Goal: Task Accomplishment & Management: Use online tool/utility

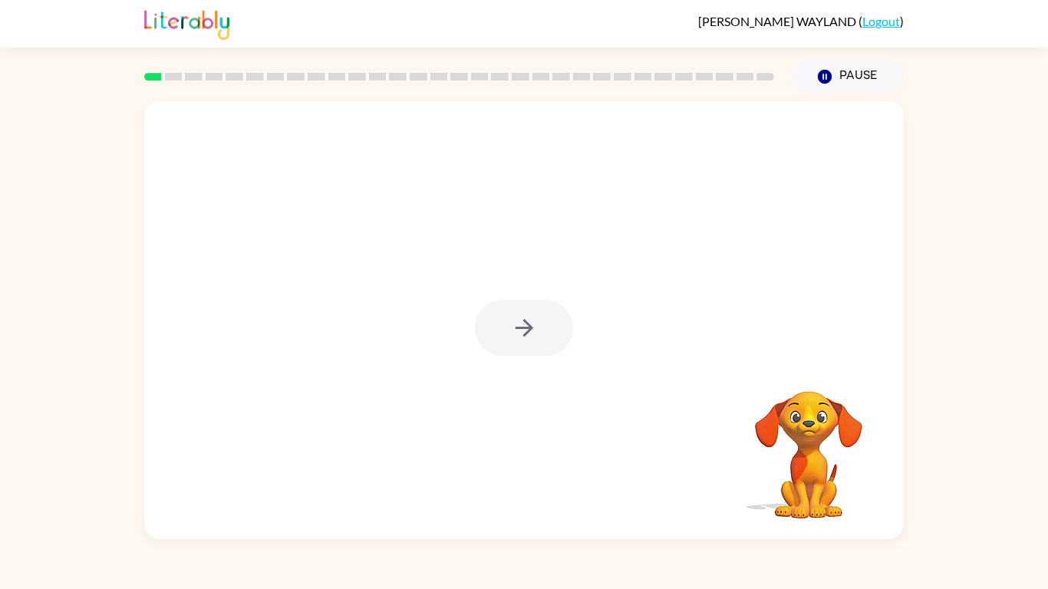
click at [505, 335] on div at bounding box center [524, 328] width 98 height 56
click at [525, 313] on div at bounding box center [524, 328] width 98 height 56
click at [525, 313] on div "Your browser must support playing .mp4 files to use Literably. Please try using…" at bounding box center [523, 320] width 759 height 438
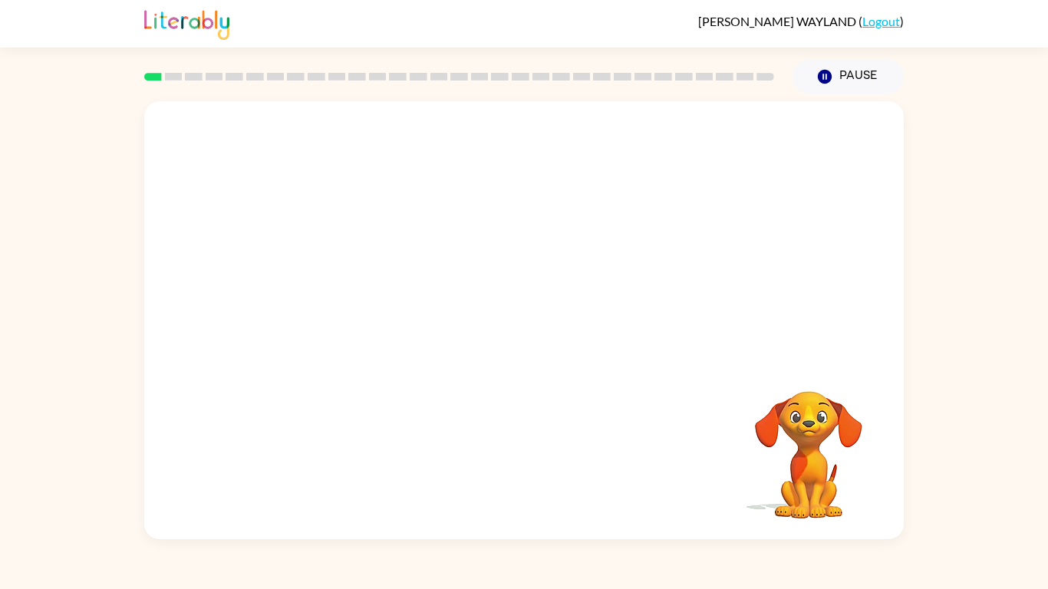
click at [525, 313] on div "Your browser must support playing .mp4 files to use Literably. Please try using…" at bounding box center [523, 320] width 759 height 438
click at [538, 329] on div at bounding box center [524, 328] width 98 height 56
click at [543, 334] on button "button" at bounding box center [524, 328] width 98 height 56
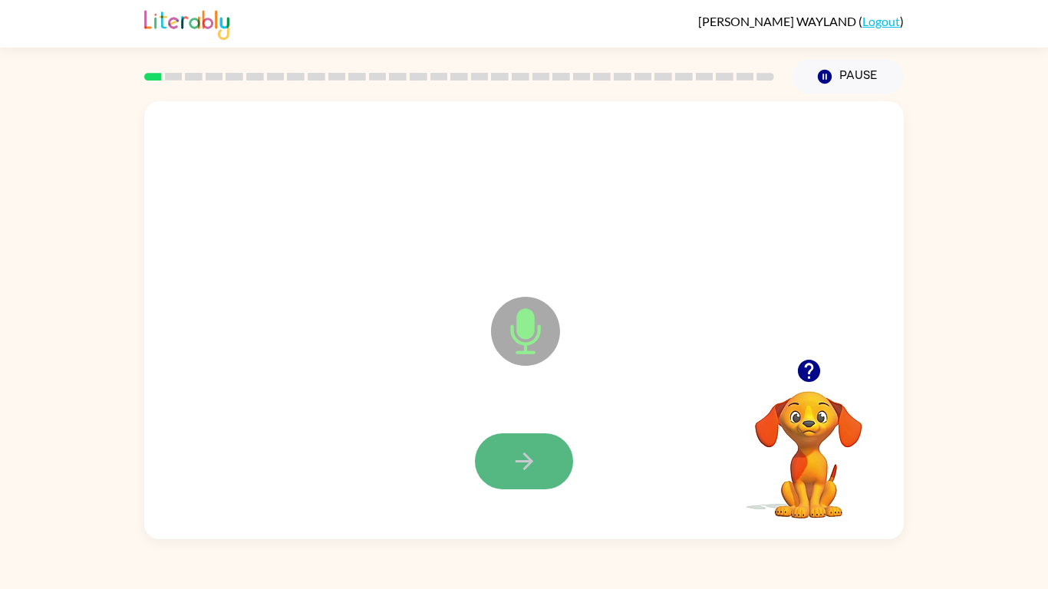
click at [514, 471] on icon "button" at bounding box center [524, 461] width 27 height 27
click at [535, 455] on icon "button" at bounding box center [524, 461] width 27 height 27
click at [523, 456] on icon "button" at bounding box center [524, 461] width 27 height 27
click at [512, 467] on icon "button" at bounding box center [524, 461] width 27 height 27
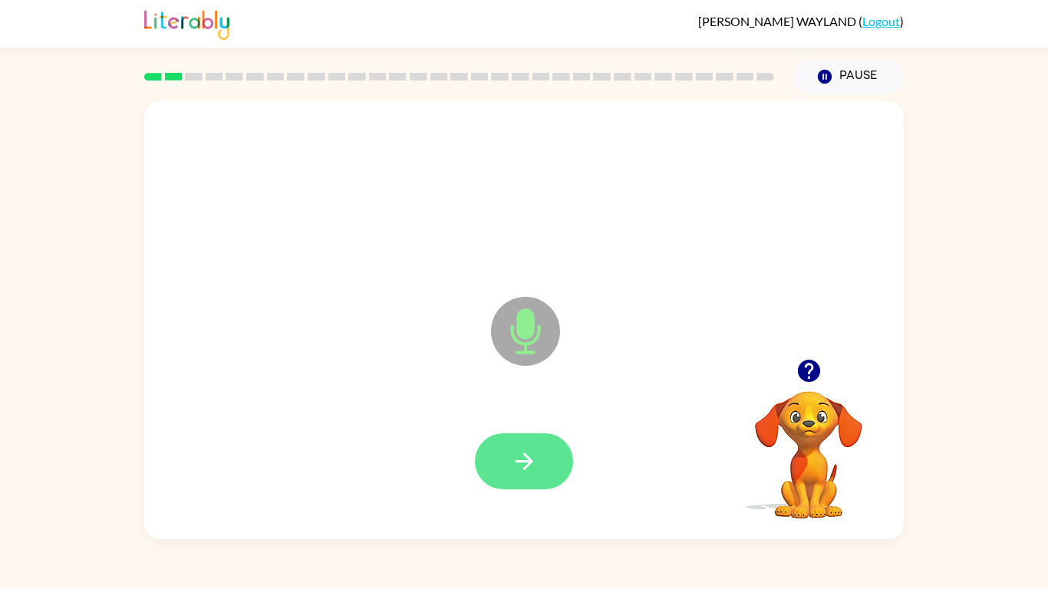
click at [475, 459] on button "button" at bounding box center [524, 461] width 98 height 56
click at [532, 459] on icon "button" at bounding box center [524, 461] width 27 height 27
click at [512, 437] on button "button" at bounding box center [524, 461] width 98 height 56
click at [494, 453] on button "button" at bounding box center [524, 461] width 98 height 56
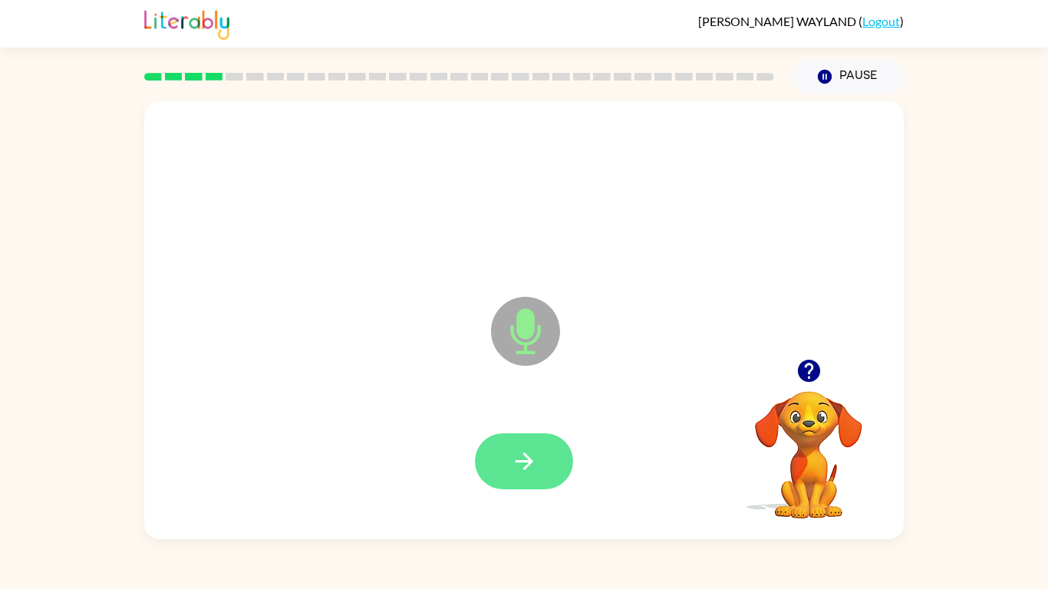
click at [542, 459] on button "button" at bounding box center [524, 461] width 98 height 56
click at [508, 473] on button "button" at bounding box center [524, 461] width 98 height 56
click at [522, 456] on icon "button" at bounding box center [524, 461] width 27 height 27
click at [513, 455] on icon "button" at bounding box center [524, 461] width 27 height 27
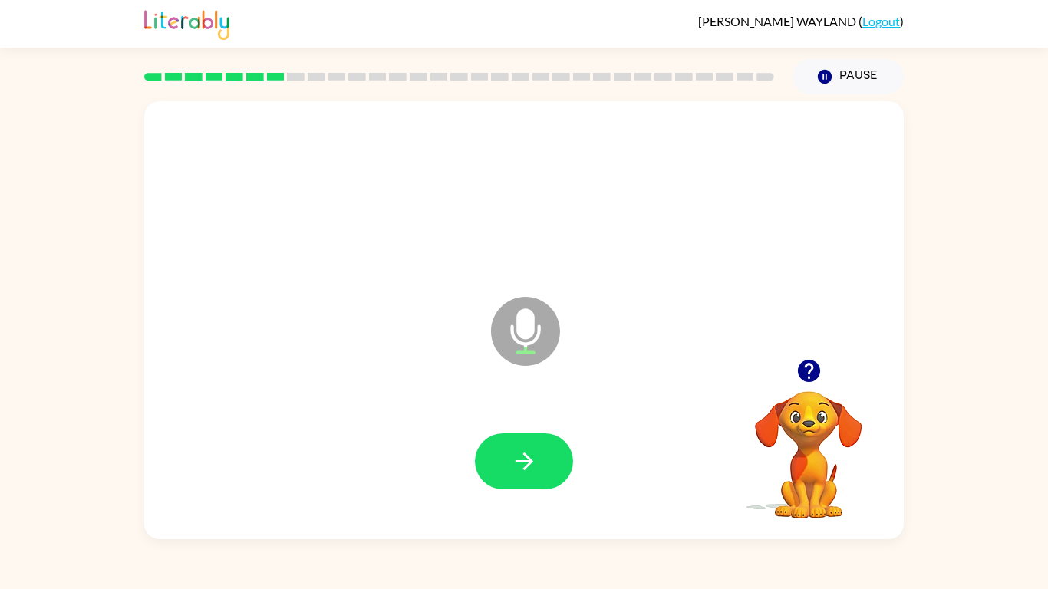
click at [513, 455] on icon "button" at bounding box center [524, 461] width 27 height 27
click at [533, 479] on button "button" at bounding box center [524, 461] width 98 height 56
click at [544, 456] on button "button" at bounding box center [524, 461] width 98 height 56
click at [522, 466] on icon "button" at bounding box center [524, 461] width 27 height 27
click at [527, 467] on icon "button" at bounding box center [524, 461] width 27 height 27
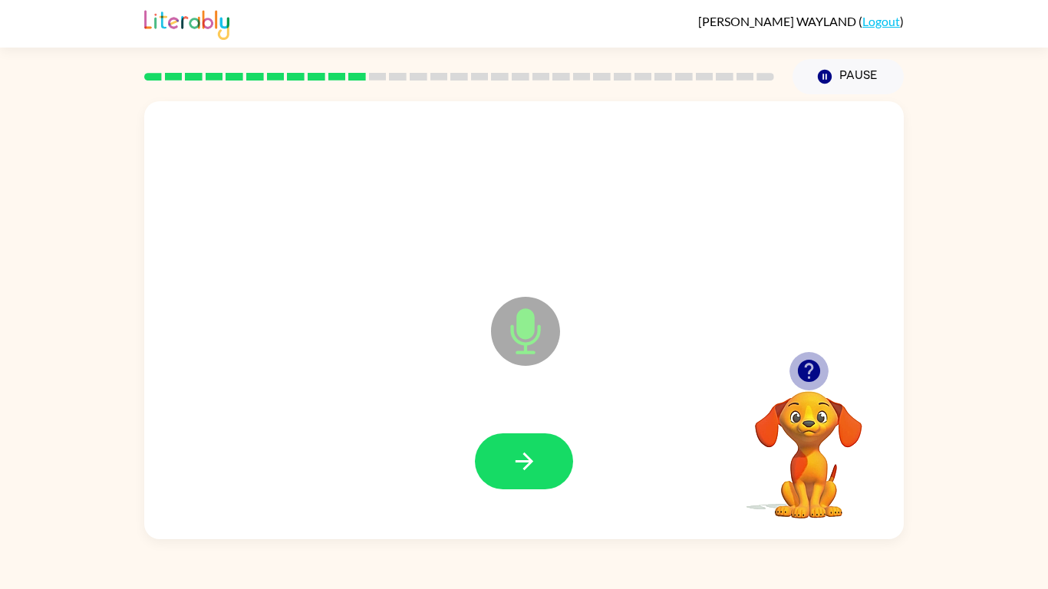
click at [809, 367] on icon "button" at bounding box center [808, 371] width 22 height 22
click at [530, 467] on icon "button" at bounding box center [524, 461] width 27 height 27
click at [805, 384] on button "button" at bounding box center [808, 370] width 39 height 39
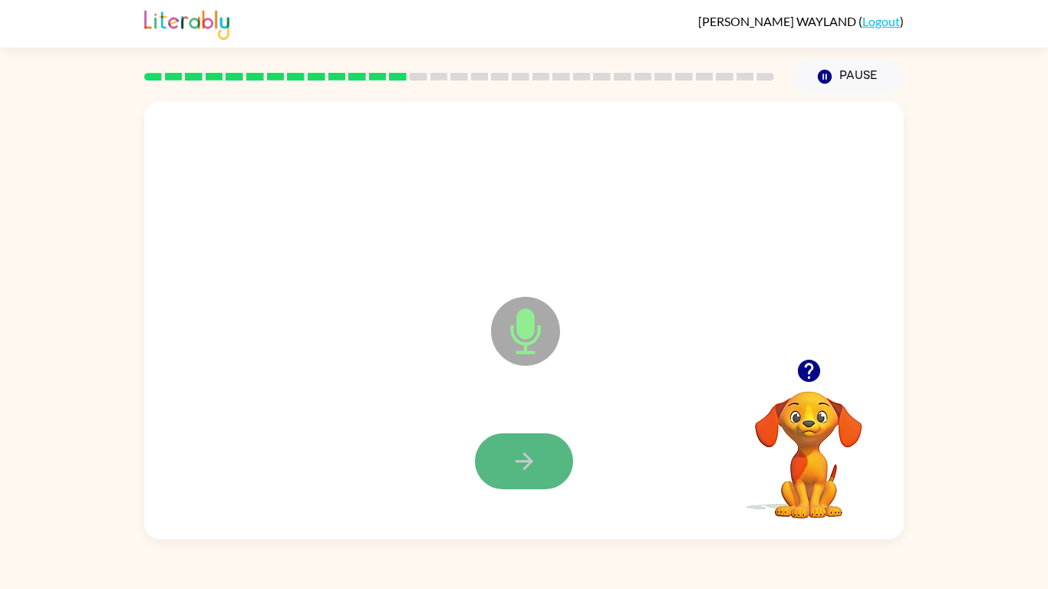
click at [478, 446] on button "button" at bounding box center [524, 461] width 98 height 56
click at [535, 449] on icon "button" at bounding box center [524, 461] width 27 height 27
click at [500, 478] on button "button" at bounding box center [524, 461] width 98 height 56
click at [564, 458] on button "button" at bounding box center [524, 461] width 98 height 56
click at [518, 487] on button "button" at bounding box center [524, 461] width 98 height 56
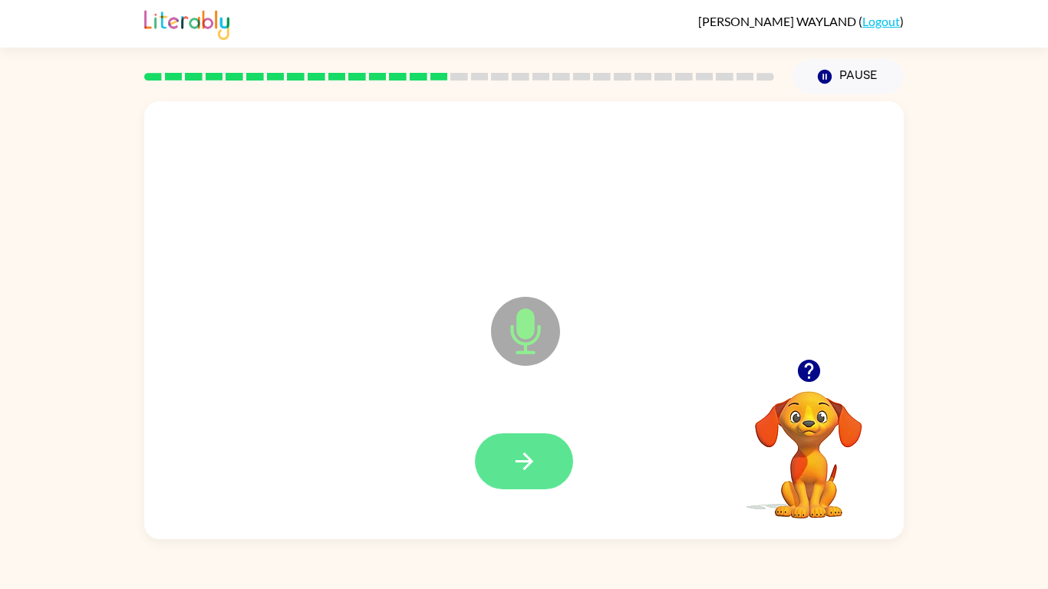
click at [537, 447] on button "button" at bounding box center [524, 461] width 98 height 56
click at [807, 368] on icon "button" at bounding box center [808, 371] width 22 height 22
click at [549, 449] on button "button" at bounding box center [524, 461] width 98 height 56
click at [512, 452] on icon "button" at bounding box center [524, 461] width 27 height 27
click at [538, 469] on button "button" at bounding box center [524, 461] width 98 height 56
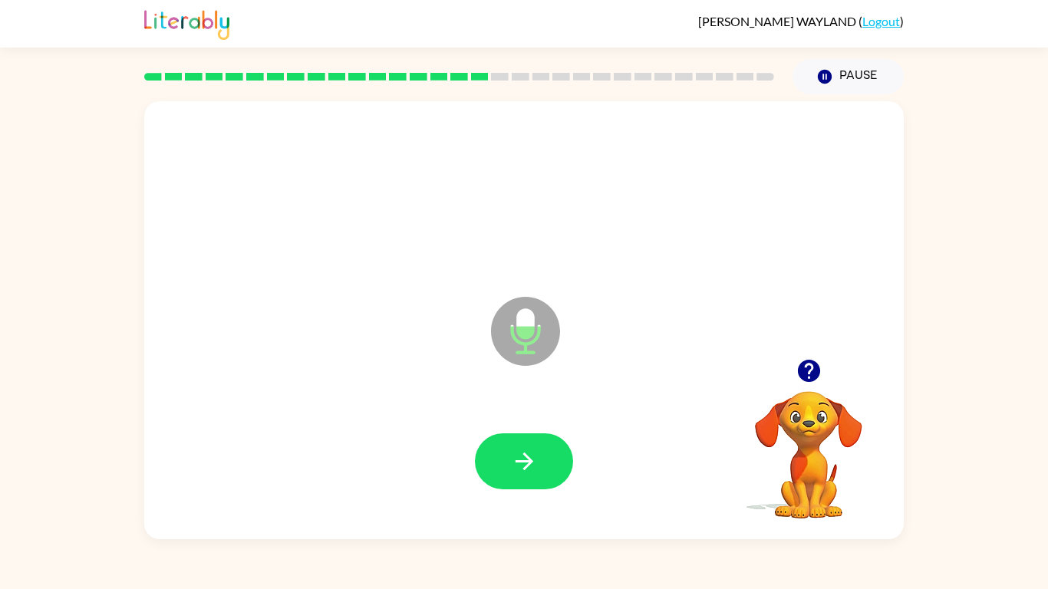
click at [538, 455] on button "button" at bounding box center [524, 461] width 98 height 56
click at [450, 404] on div at bounding box center [524, 462] width 729 height 126
click at [517, 459] on icon "button" at bounding box center [524, 461] width 27 height 27
click at [798, 363] on icon "button" at bounding box center [808, 370] width 27 height 27
click at [507, 444] on button "button" at bounding box center [524, 461] width 98 height 56
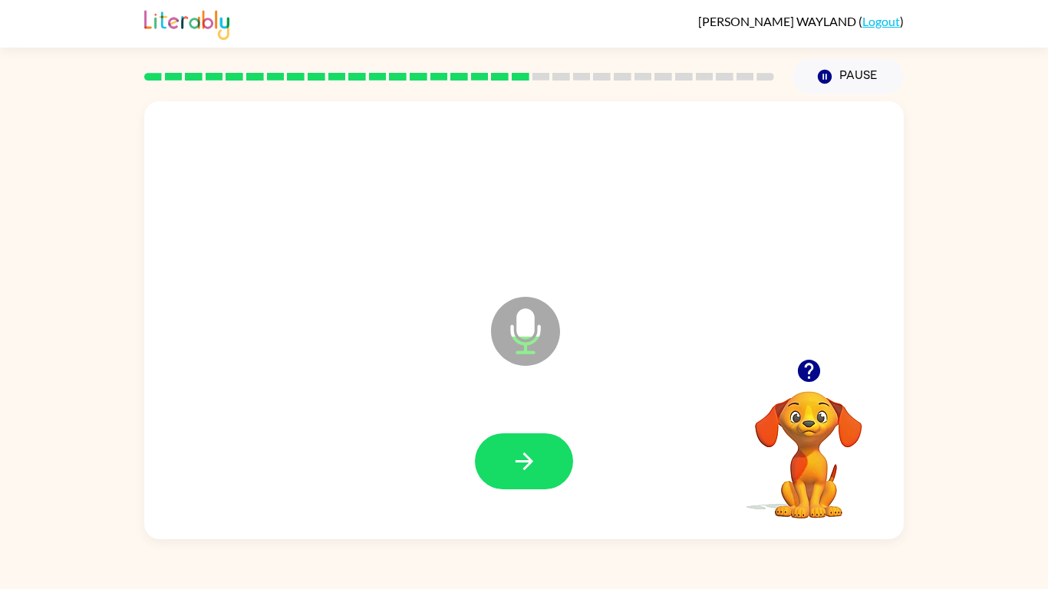
click at [809, 387] on button "button" at bounding box center [808, 370] width 39 height 39
click at [510, 480] on button "button" at bounding box center [524, 461] width 98 height 56
click at [539, 446] on button "button" at bounding box center [524, 461] width 98 height 56
click at [518, 463] on icon "button" at bounding box center [524, 461] width 27 height 27
click at [810, 380] on icon "button" at bounding box center [808, 371] width 22 height 22
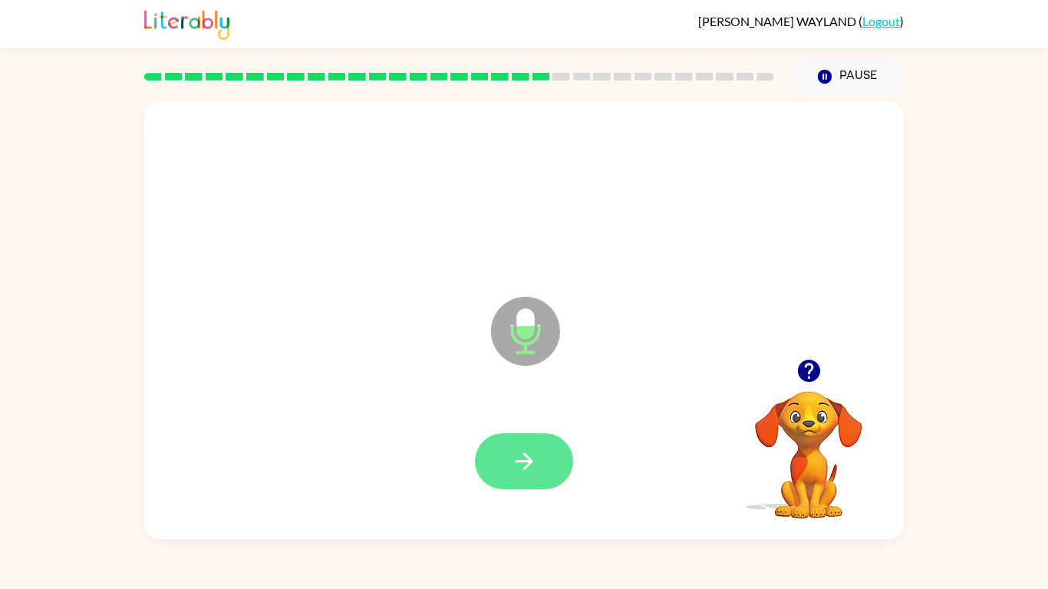
click at [482, 455] on button "button" at bounding box center [524, 461] width 98 height 56
click at [493, 466] on button "button" at bounding box center [524, 461] width 98 height 56
click at [492, 451] on button "button" at bounding box center [524, 461] width 98 height 56
click at [527, 483] on button "button" at bounding box center [524, 461] width 98 height 56
click at [492, 468] on button "button" at bounding box center [524, 461] width 98 height 56
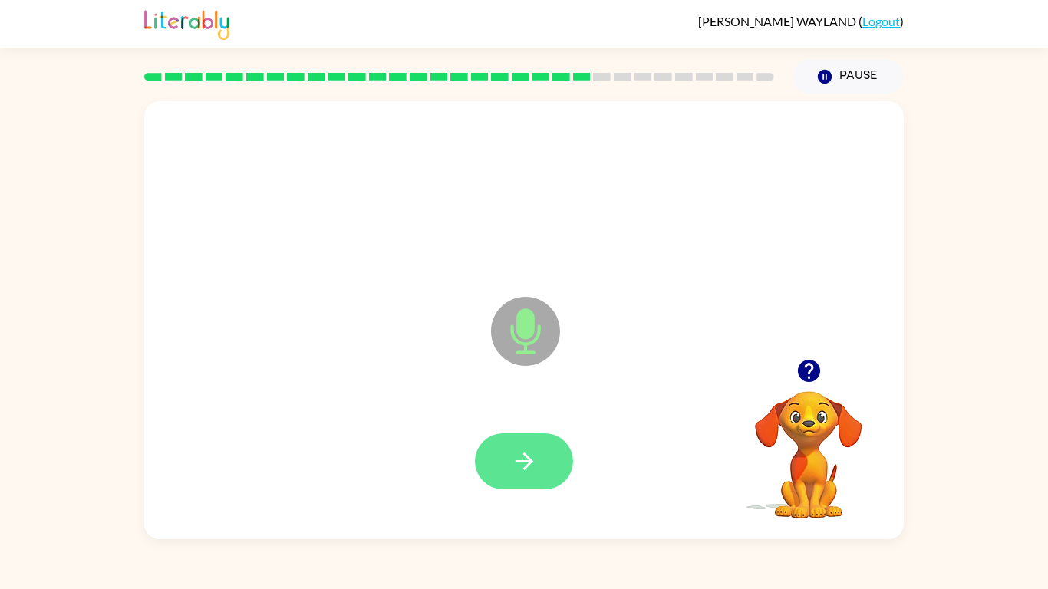
click at [535, 458] on icon "button" at bounding box center [524, 461] width 27 height 27
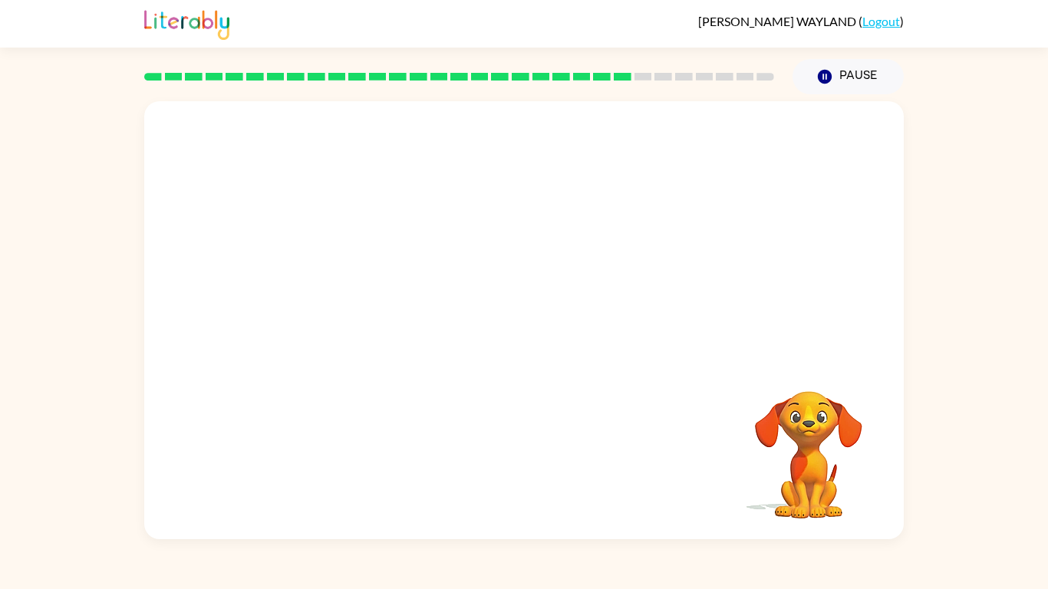
click at [456, 407] on div at bounding box center [524, 462] width 729 height 126
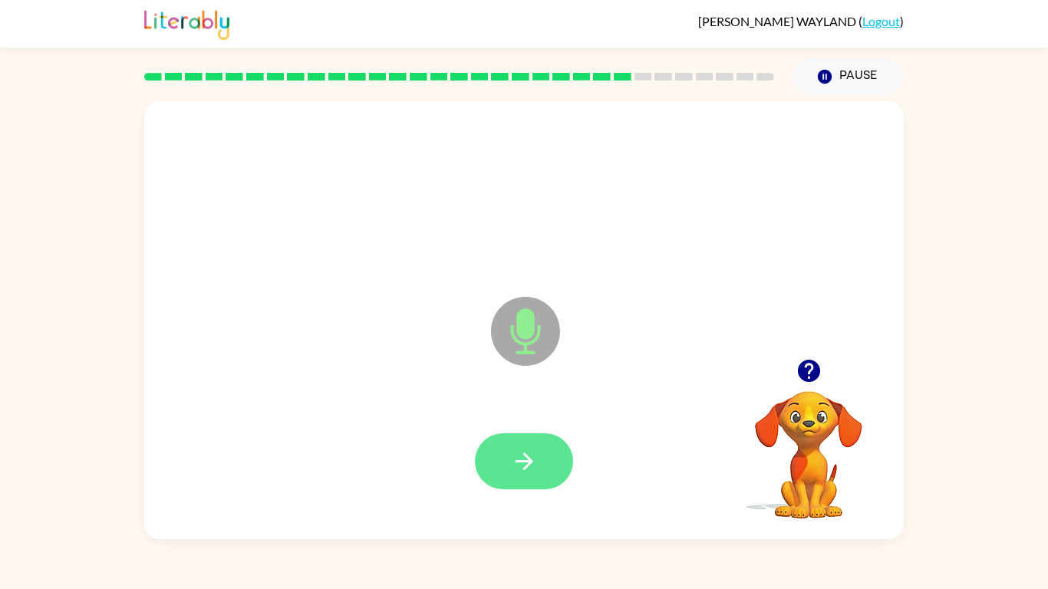
click at [545, 454] on button "button" at bounding box center [524, 461] width 98 height 56
click at [546, 445] on button "button" at bounding box center [524, 461] width 98 height 56
click at [546, 448] on button "button" at bounding box center [524, 461] width 98 height 56
click at [810, 383] on icon "button" at bounding box center [808, 370] width 27 height 27
click at [549, 446] on button "button" at bounding box center [524, 461] width 98 height 56
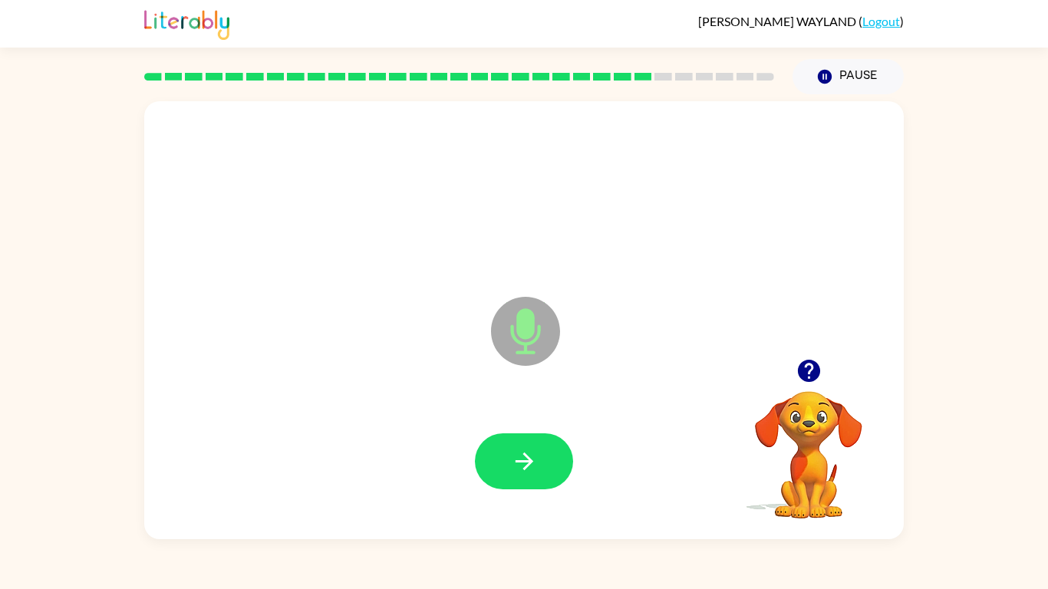
click at [549, 446] on button "button" at bounding box center [524, 461] width 98 height 56
click at [514, 434] on button "button" at bounding box center [524, 461] width 98 height 56
click at [811, 357] on icon "button" at bounding box center [808, 370] width 27 height 27
click at [535, 453] on icon "button" at bounding box center [524, 461] width 27 height 27
click at [533, 479] on button "button" at bounding box center [524, 461] width 98 height 56
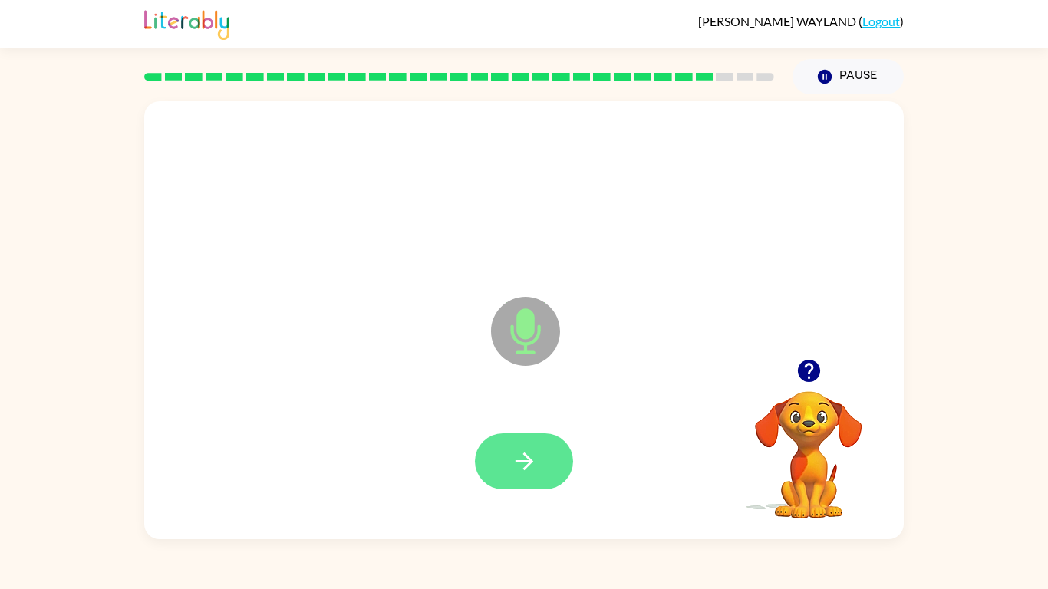
click at [566, 457] on button "button" at bounding box center [524, 461] width 98 height 56
click at [548, 462] on button "button" at bounding box center [524, 461] width 98 height 56
click at [519, 472] on icon "button" at bounding box center [524, 461] width 27 height 27
click at [805, 364] on icon "button" at bounding box center [808, 370] width 27 height 27
click at [819, 364] on icon "button" at bounding box center [808, 370] width 27 height 27
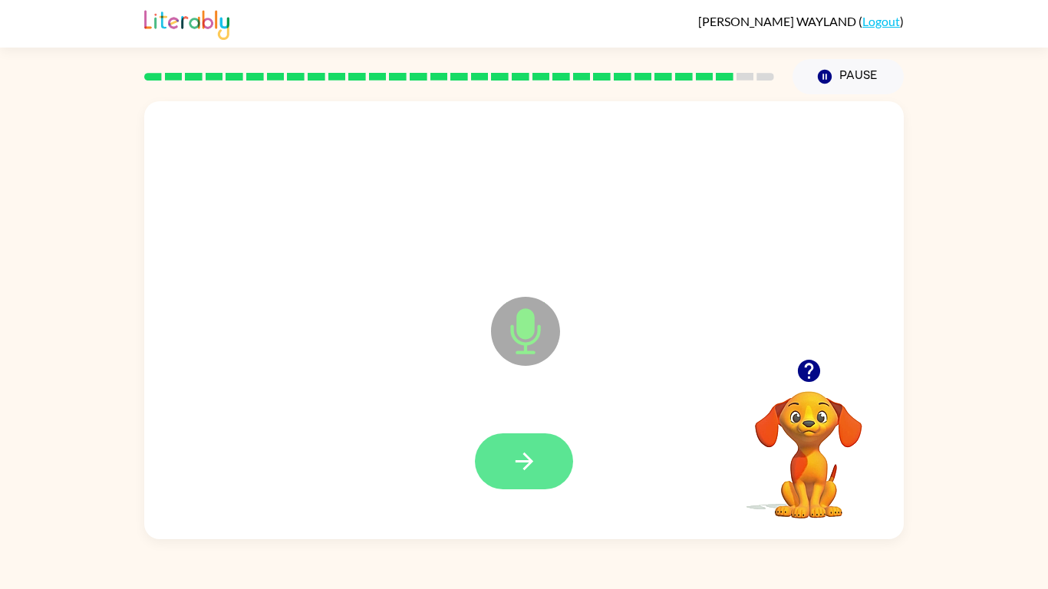
click at [496, 439] on button "button" at bounding box center [524, 461] width 98 height 56
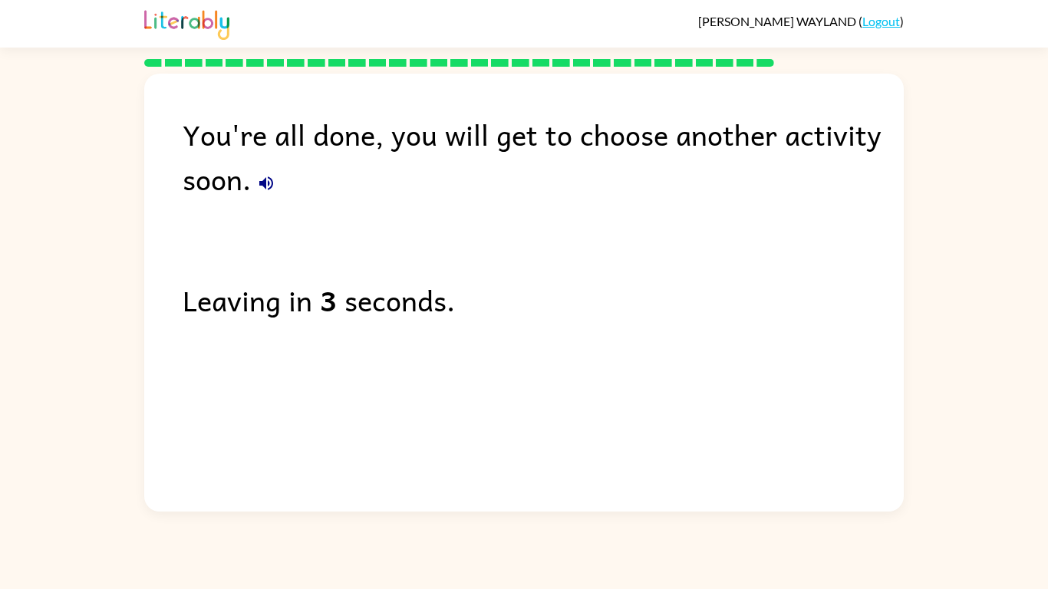
click at [265, 190] on icon "button" at bounding box center [266, 183] width 18 height 18
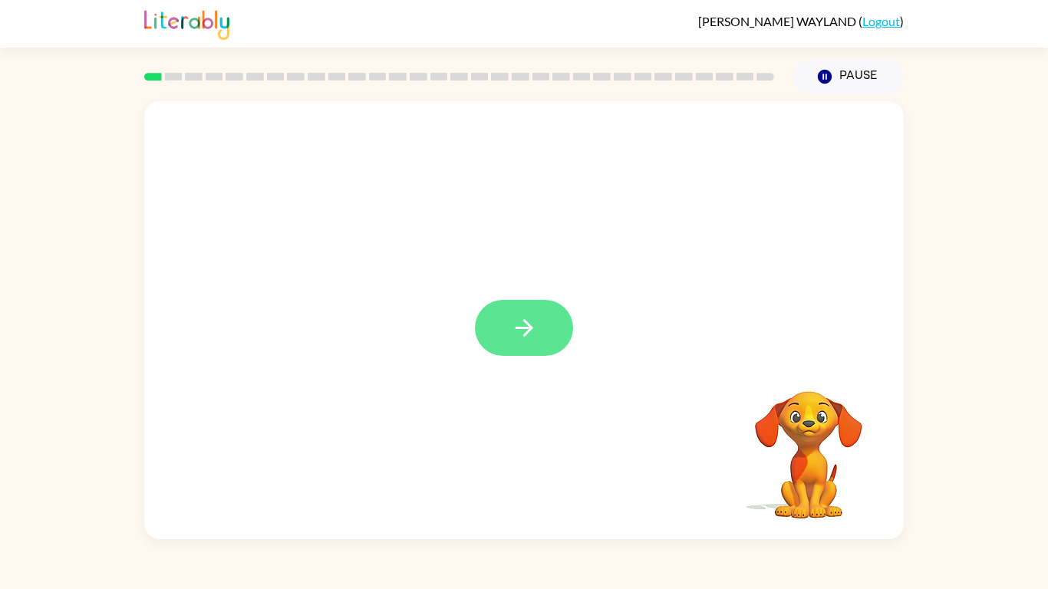
click at [530, 320] on icon "button" at bounding box center [524, 327] width 27 height 27
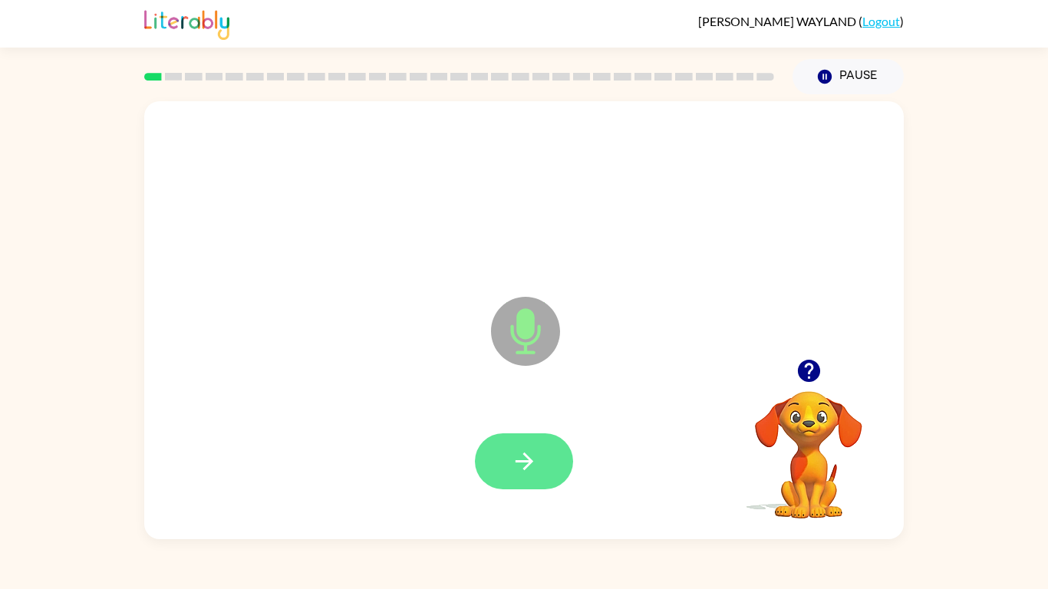
click at [557, 453] on button "button" at bounding box center [524, 461] width 98 height 56
click at [505, 456] on button "button" at bounding box center [524, 461] width 98 height 56
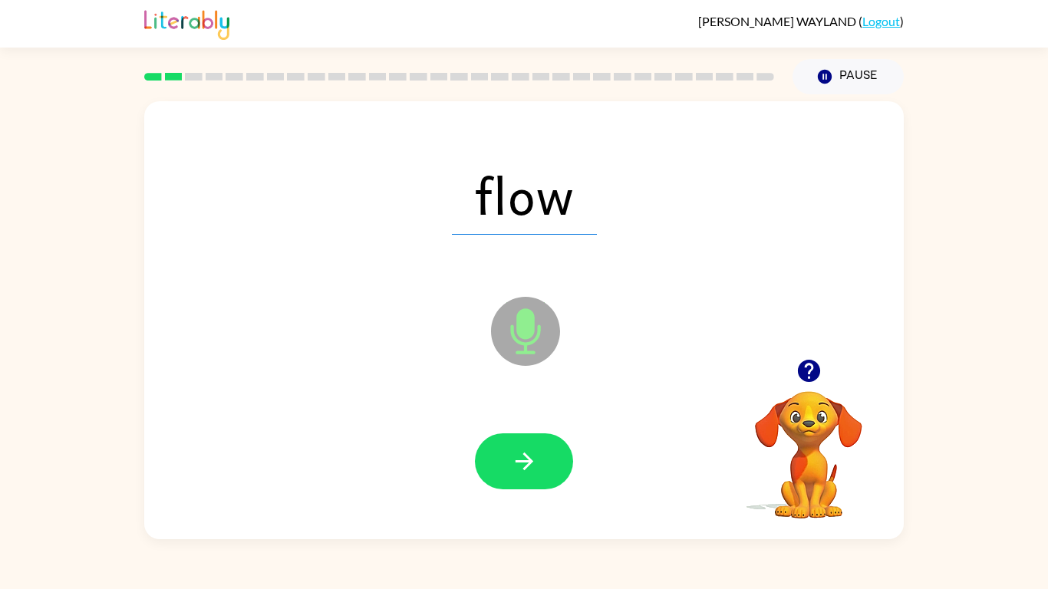
click at [505, 456] on button "button" at bounding box center [524, 461] width 98 height 56
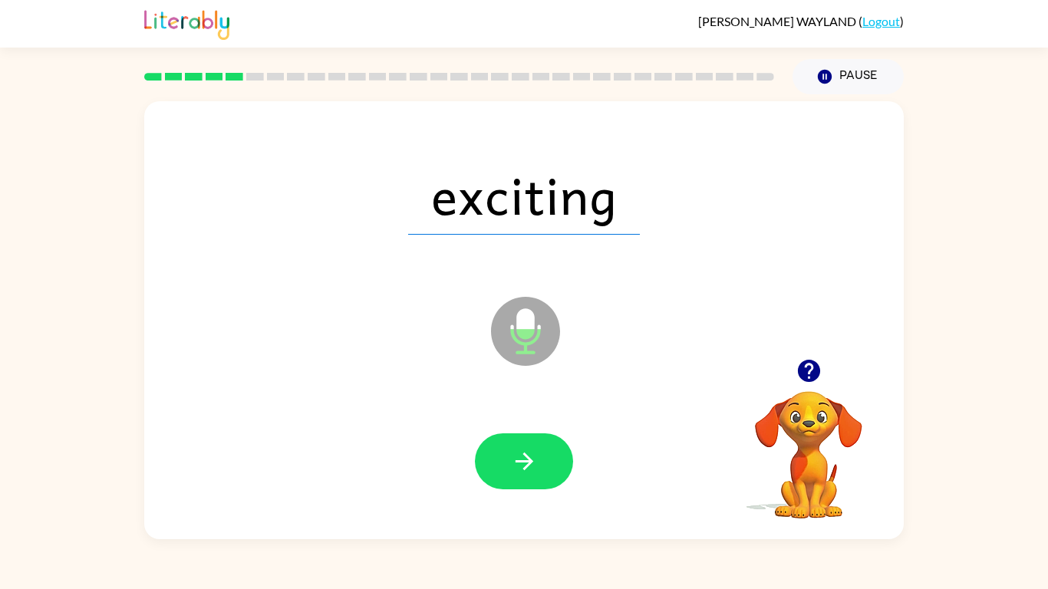
click at [505, 456] on button "button" at bounding box center [524, 461] width 98 height 56
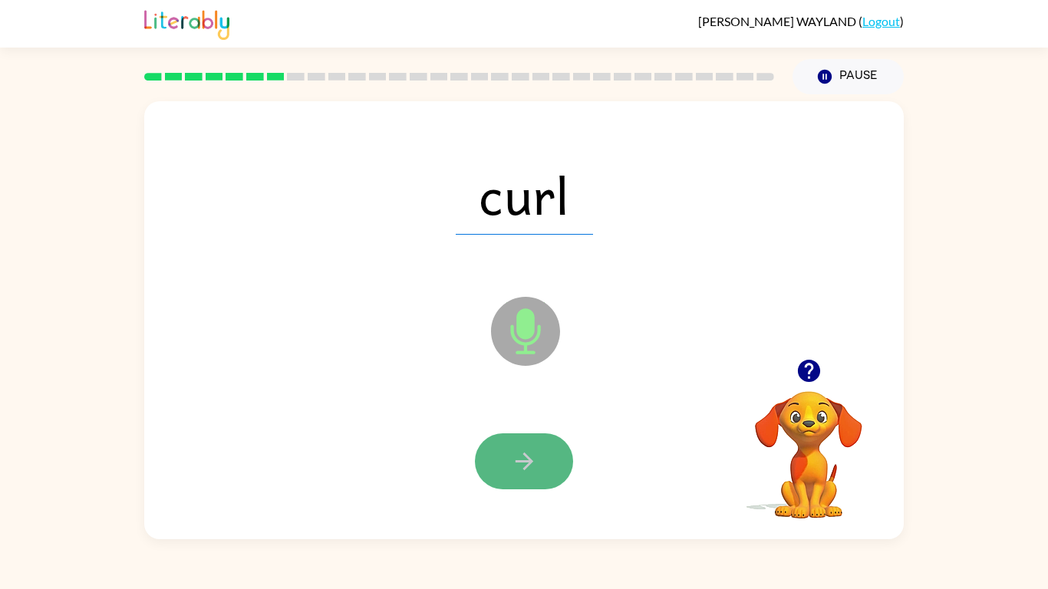
click at [519, 448] on icon "button" at bounding box center [524, 461] width 27 height 27
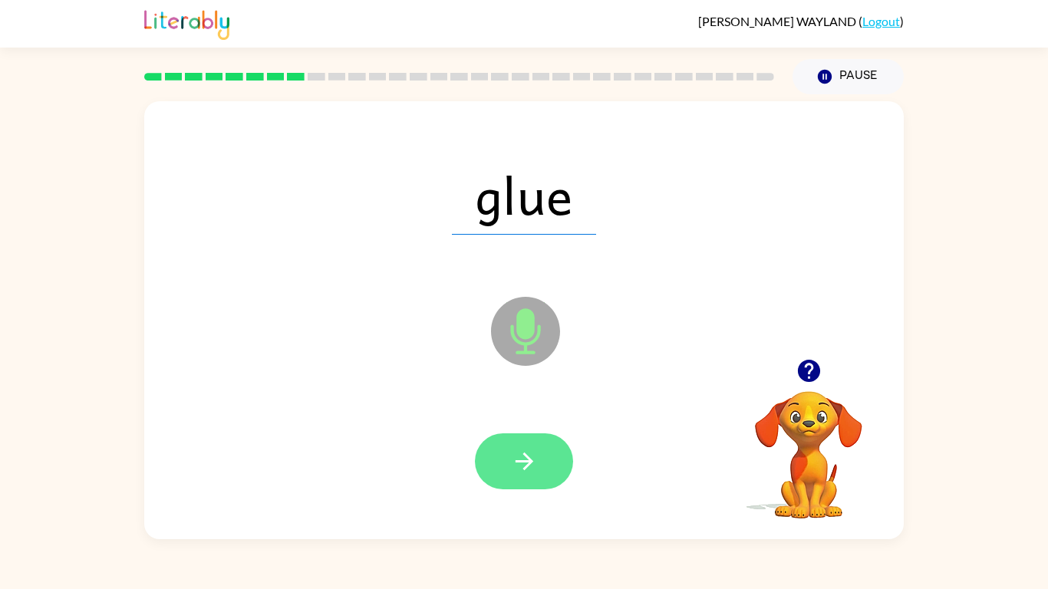
click at [538, 468] on button "button" at bounding box center [524, 461] width 98 height 56
click at [513, 477] on button "button" at bounding box center [524, 461] width 98 height 56
click at [554, 456] on button "button" at bounding box center [524, 461] width 98 height 56
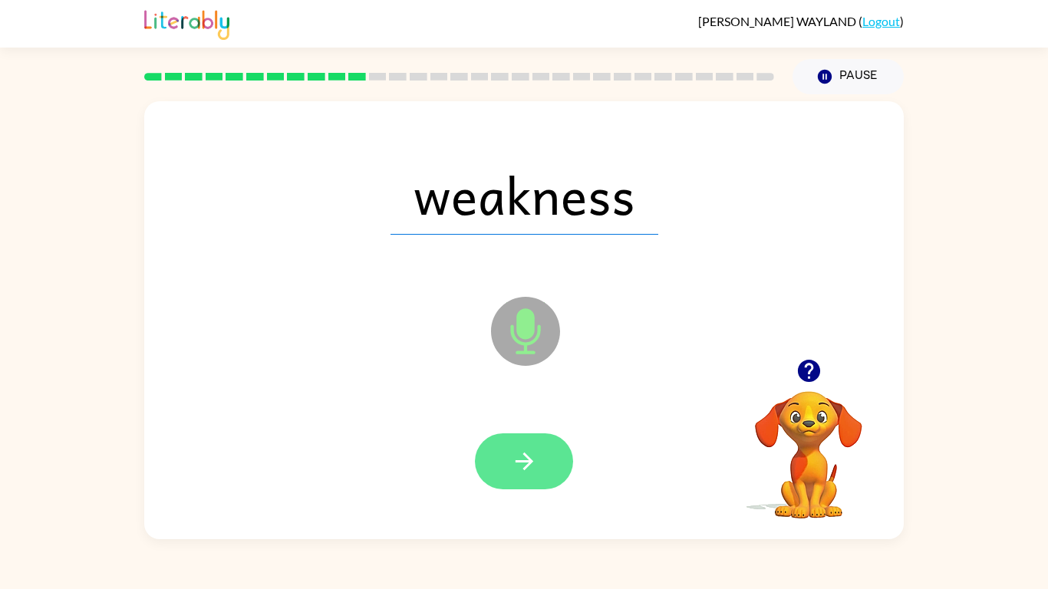
click at [535, 448] on icon "button" at bounding box center [524, 461] width 27 height 27
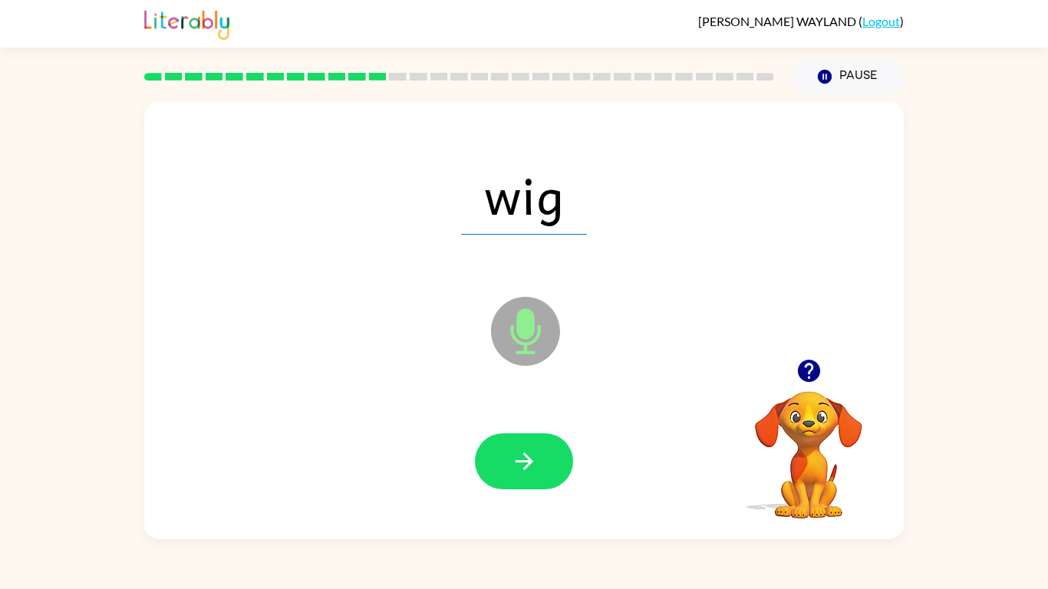
click at [525, 498] on div at bounding box center [524, 462] width 729 height 126
click at [528, 459] on icon "button" at bounding box center [524, 462] width 18 height 18
click at [523, 440] on button "button" at bounding box center [524, 461] width 98 height 56
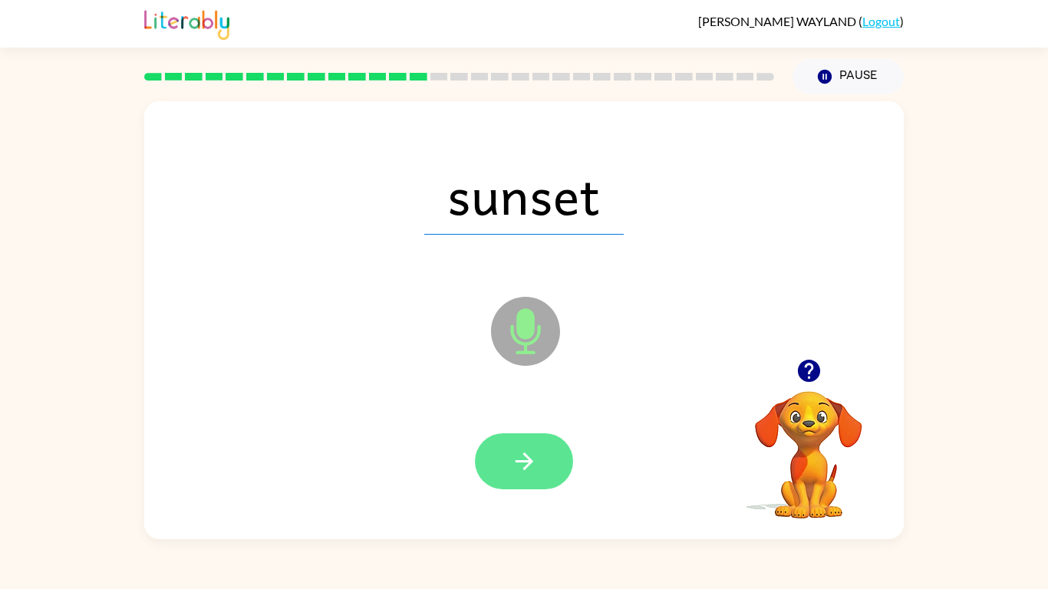
click at [533, 436] on button "button" at bounding box center [524, 461] width 98 height 56
click at [529, 453] on div at bounding box center [524, 461] width 98 height 56
click at [535, 444] on button "button" at bounding box center [524, 461] width 98 height 56
click at [538, 463] on button "button" at bounding box center [524, 461] width 98 height 56
click at [528, 453] on icon "button" at bounding box center [524, 461] width 27 height 27
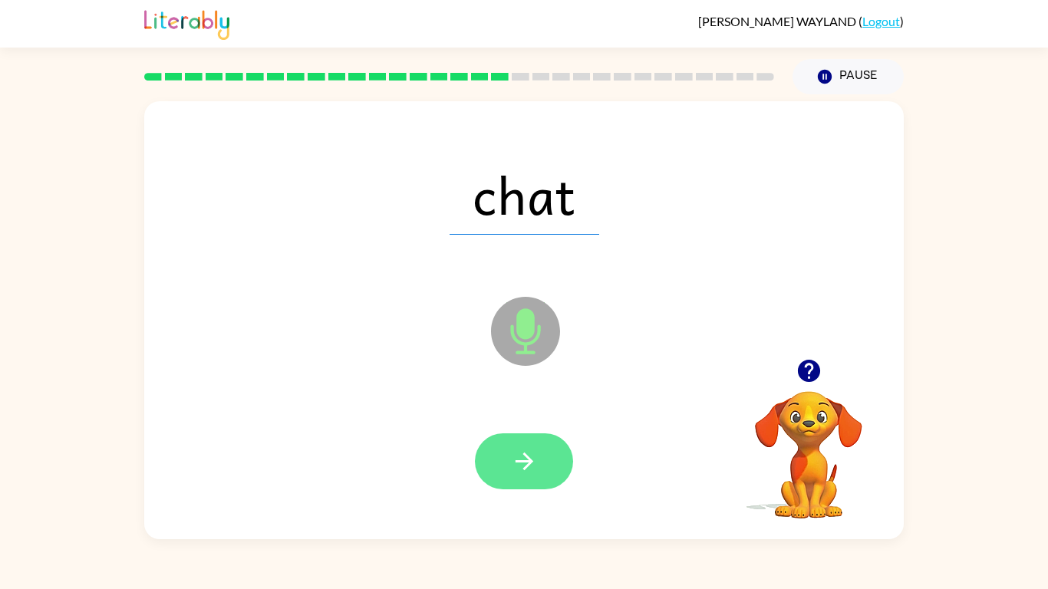
click at [514, 453] on icon "button" at bounding box center [524, 461] width 27 height 27
click at [533, 449] on icon "button" at bounding box center [524, 461] width 27 height 27
click at [531, 443] on button "button" at bounding box center [524, 461] width 98 height 56
click at [538, 449] on button "button" at bounding box center [524, 461] width 98 height 56
click at [545, 466] on button "button" at bounding box center [524, 461] width 98 height 56
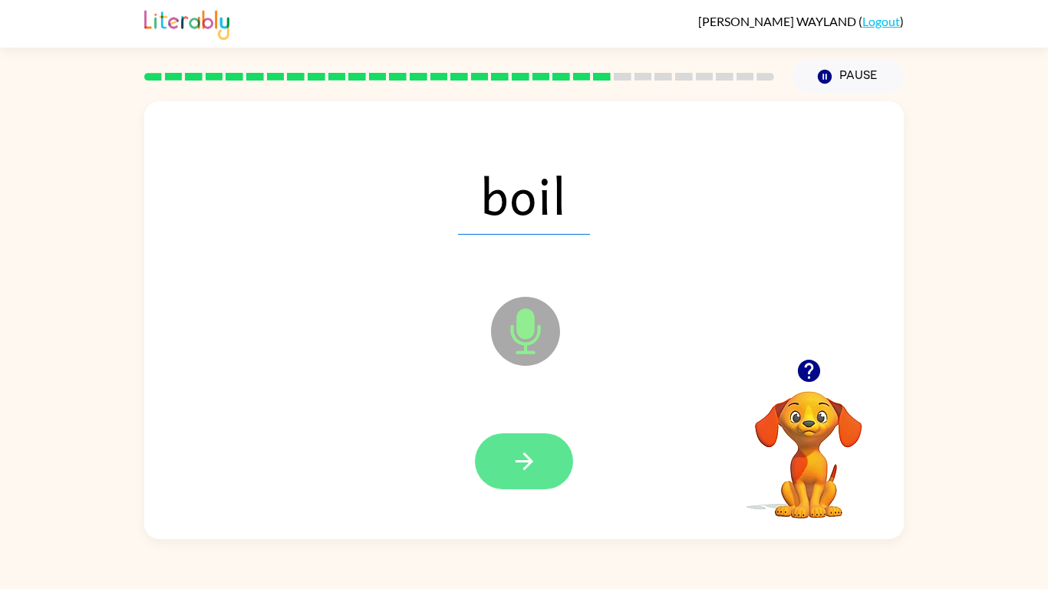
click at [537, 453] on icon "button" at bounding box center [524, 461] width 27 height 27
click at [541, 466] on button "button" at bounding box center [524, 461] width 98 height 56
click at [537, 434] on button "button" at bounding box center [524, 461] width 98 height 56
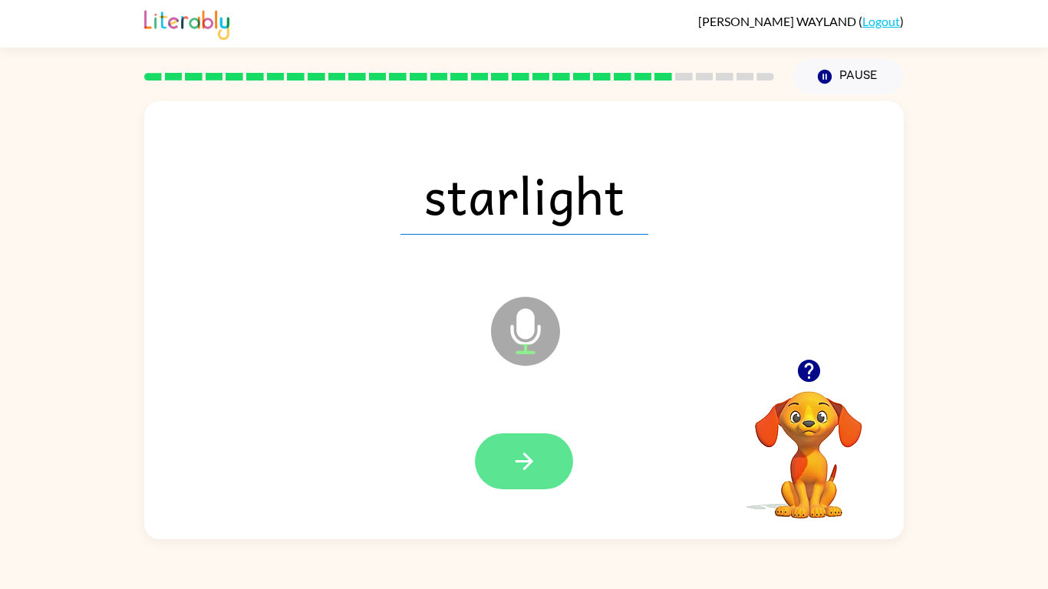
click at [520, 453] on icon "button" at bounding box center [524, 461] width 27 height 27
click at [529, 450] on icon "button" at bounding box center [524, 461] width 27 height 27
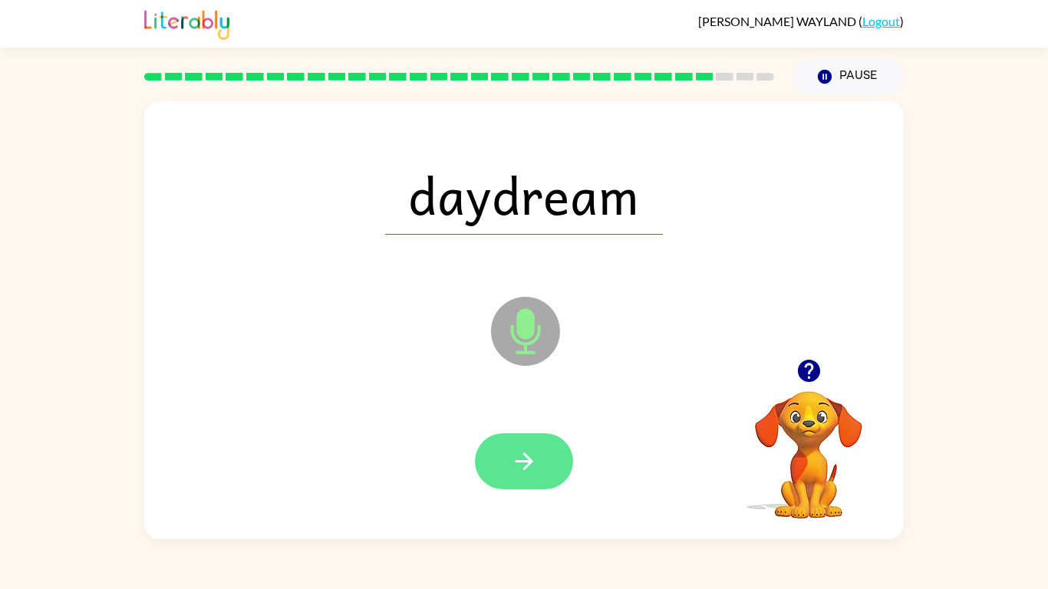
click at [517, 441] on button "button" at bounding box center [524, 461] width 98 height 56
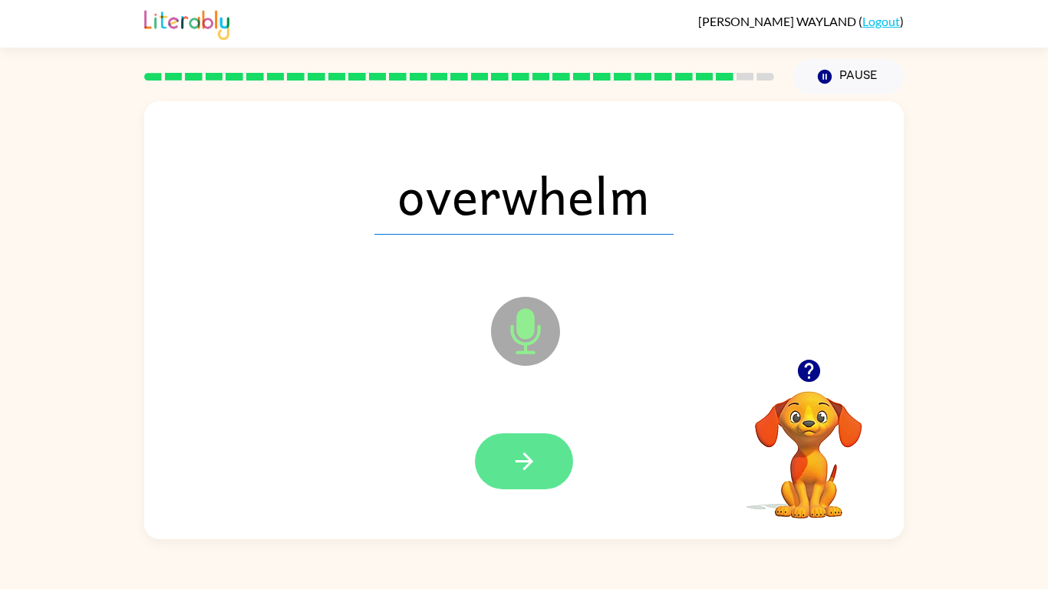
click at [521, 455] on icon "button" at bounding box center [524, 461] width 27 height 27
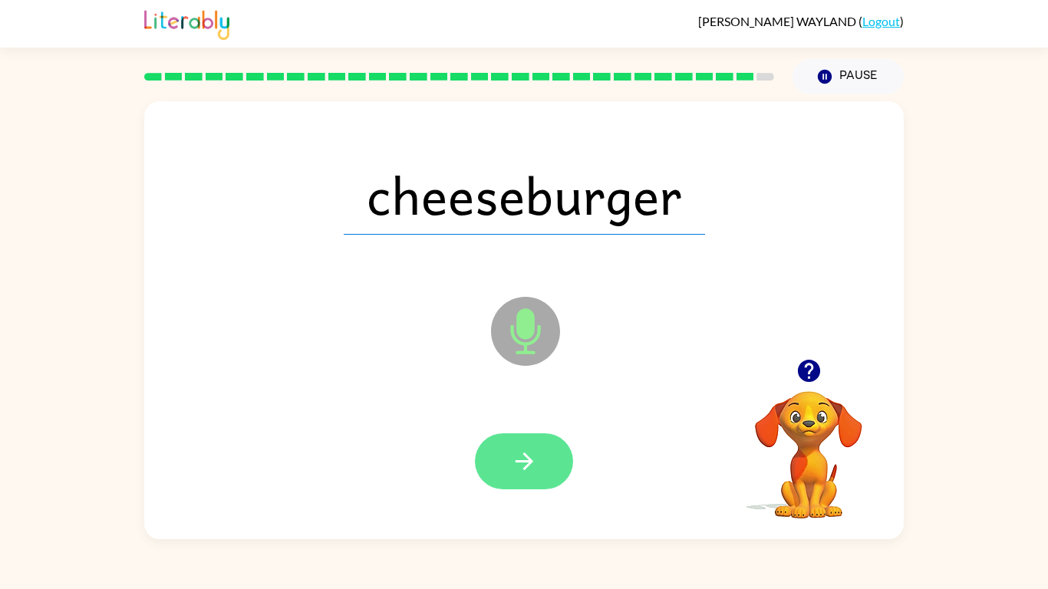
click at [527, 453] on icon "button" at bounding box center [524, 461] width 27 height 27
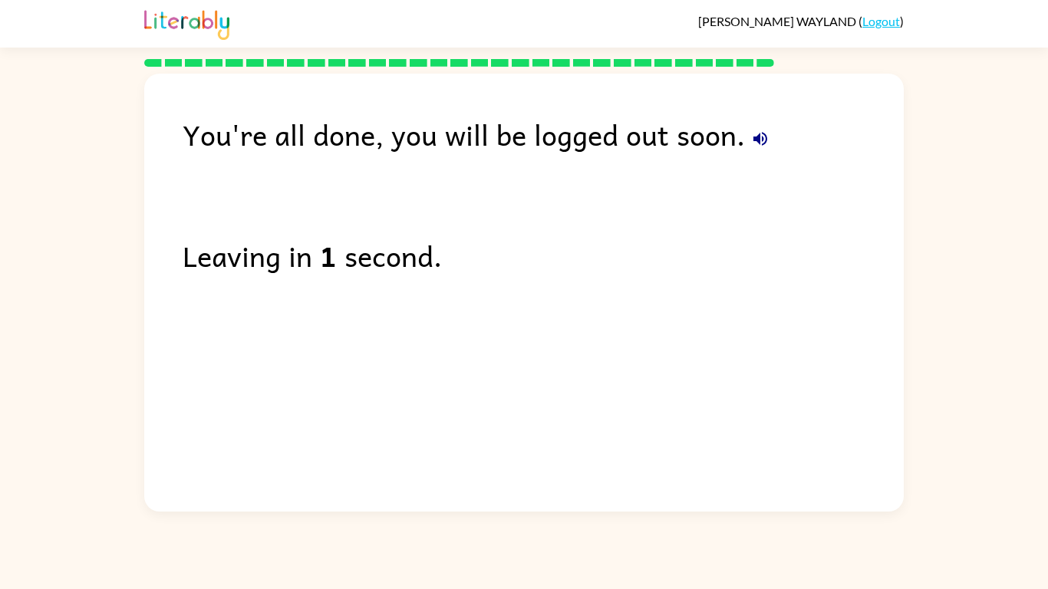
click at [754, 140] on icon "button" at bounding box center [760, 139] width 14 height 14
